Goal: Information Seeking & Learning: Learn about a topic

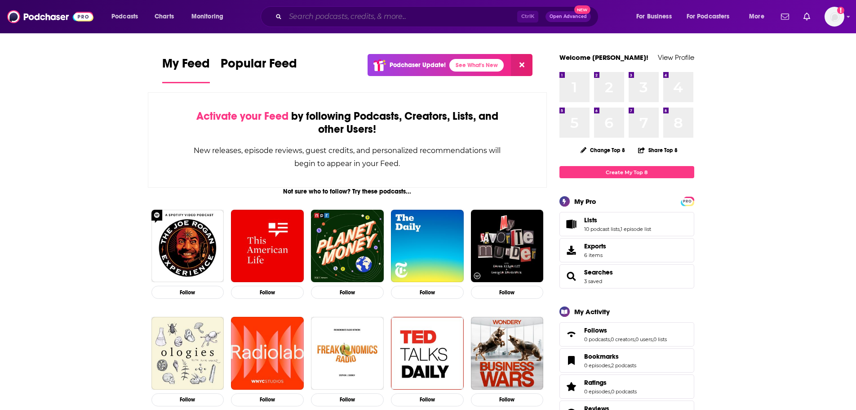
click at [370, 11] on input "Search podcasts, credits, & more..." at bounding box center [401, 16] width 232 height 14
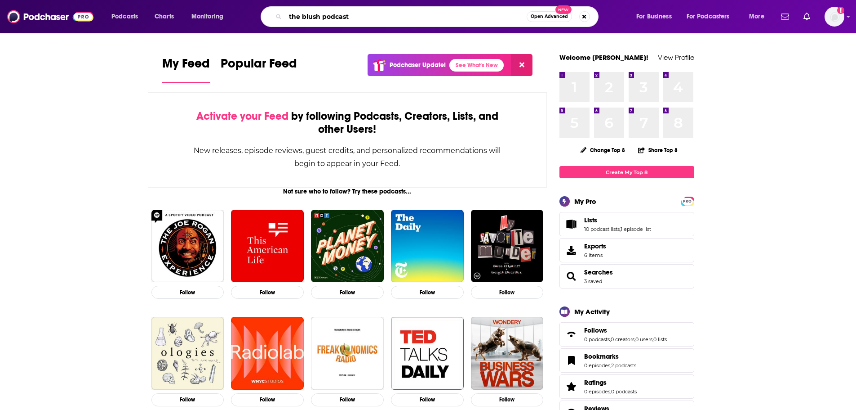
type input "the blush podcast"
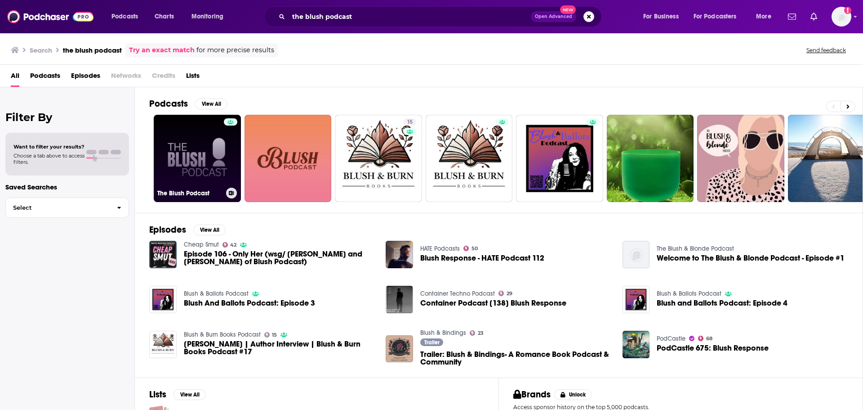
click at [191, 156] on link "The Blush Podcast" at bounding box center [197, 158] width 87 height 87
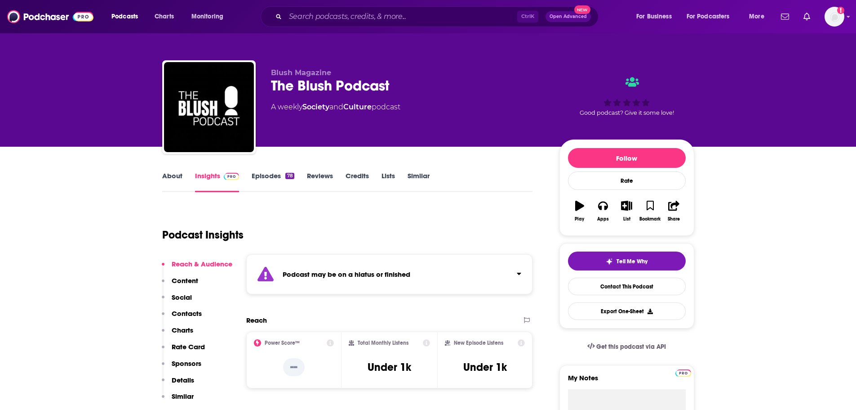
click at [173, 176] on link "About" at bounding box center [172, 181] width 20 height 21
